Goal: Transaction & Acquisition: Book appointment/travel/reservation

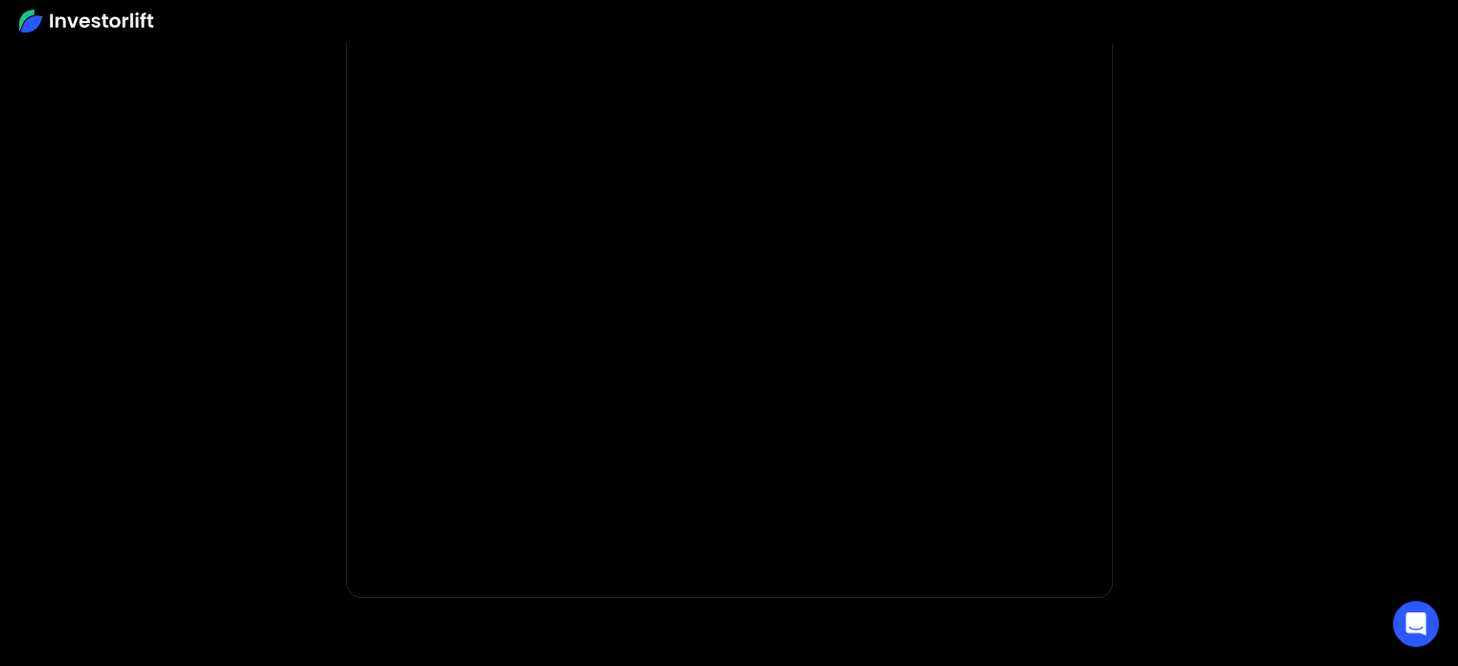
scroll to position [280, 0]
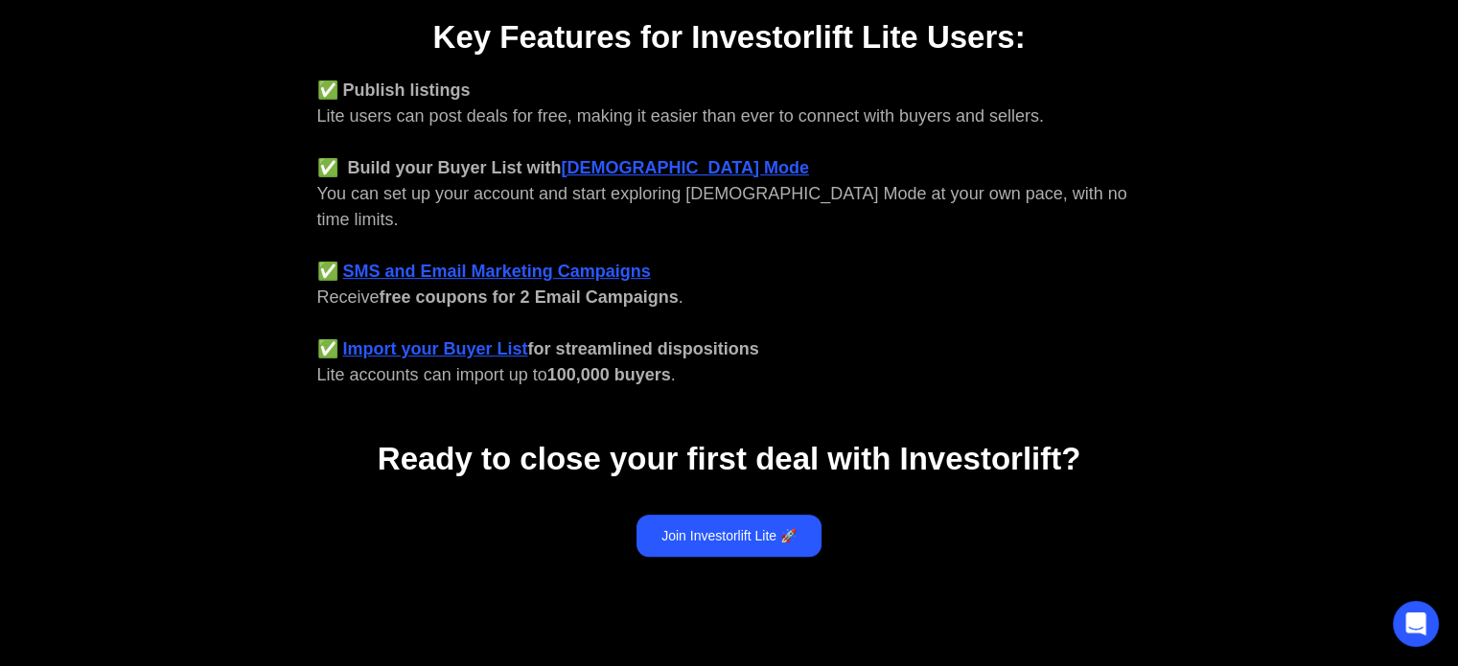
scroll to position [795, 0]
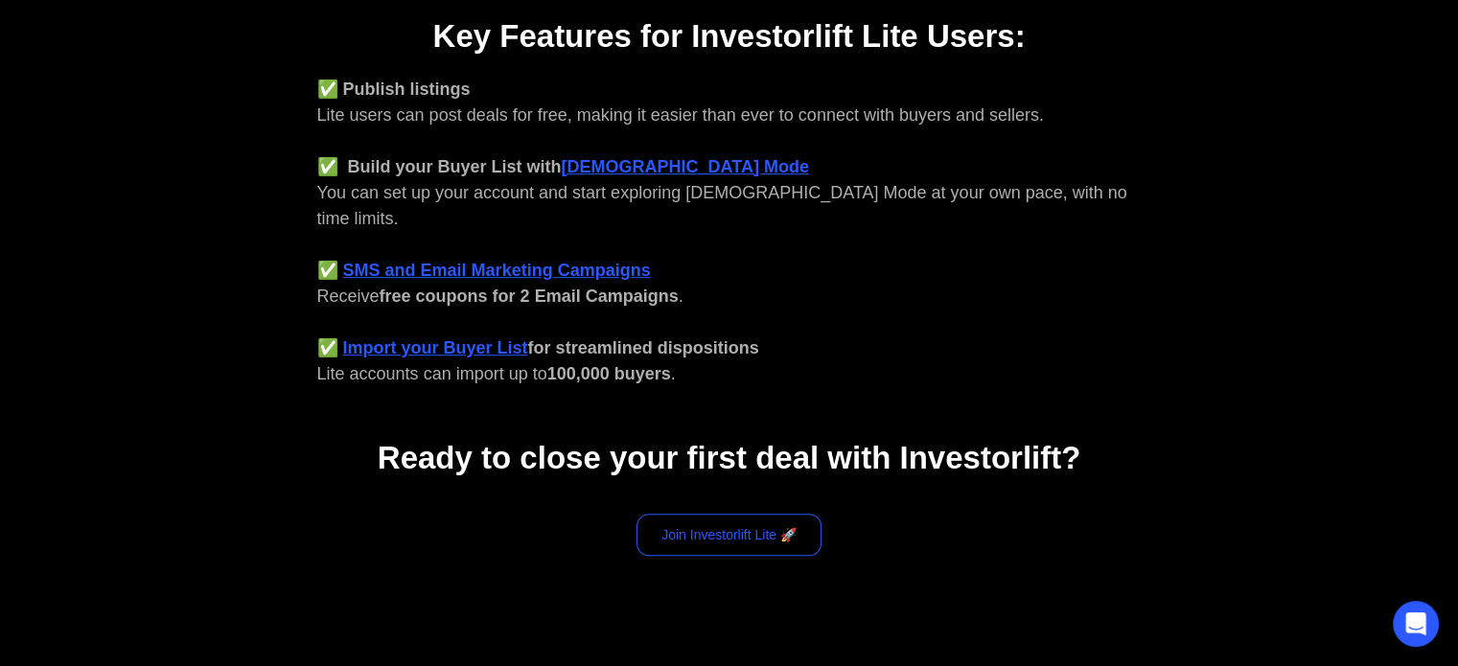
click at [744, 514] on link "Join Investorlift Lite 🚀" at bounding box center [728, 535] width 185 height 42
